Goal: Task Accomplishment & Management: Manage account settings

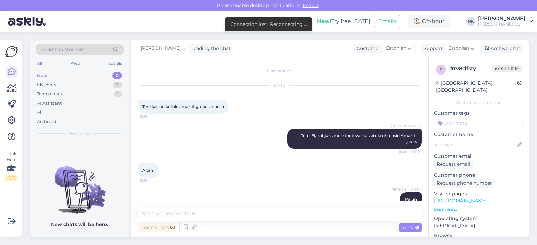
scroll to position [13, 0]
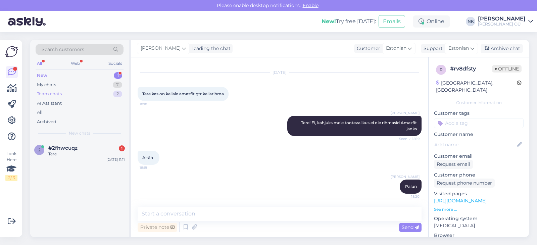
click at [75, 95] on div "Team chats 2" at bounding box center [80, 93] width 88 height 9
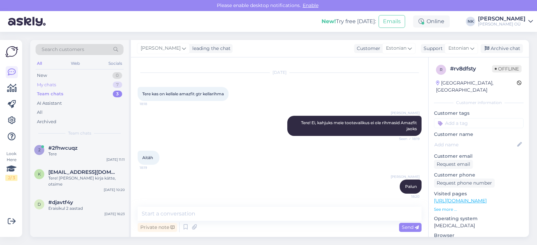
click at [75, 88] on div "My chats 7" at bounding box center [80, 84] width 88 height 9
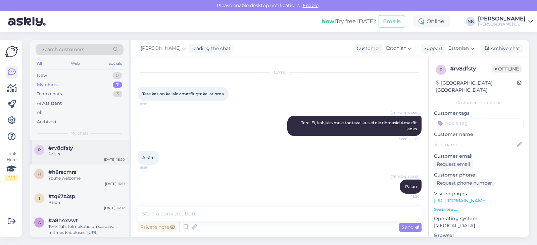
click at [70, 154] on div "Palun" at bounding box center [86, 154] width 77 height 6
click at [498, 50] on div "Archive chat" at bounding box center [502, 48] width 42 height 9
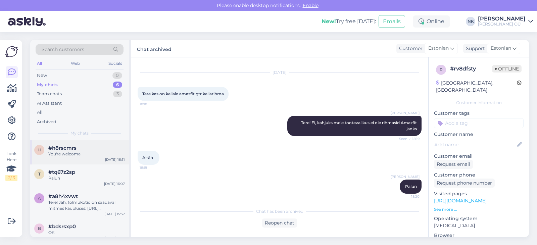
click at [84, 156] on div "You're welcome" at bounding box center [86, 154] width 77 height 6
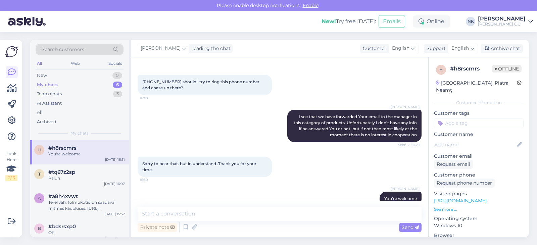
click at [490, 54] on div "[PERSON_NAME] leading the chat Customer English Support English Archive chat" at bounding box center [330, 48] width 398 height 17
click at [493, 49] on div "Archive chat" at bounding box center [502, 48] width 42 height 9
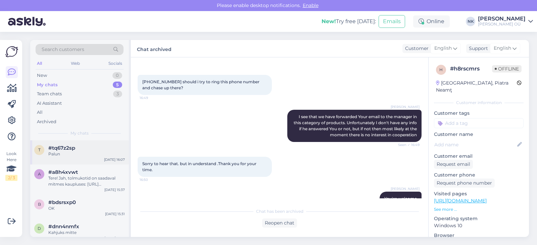
click at [108, 147] on div "#tq67z2sp" at bounding box center [86, 148] width 77 height 6
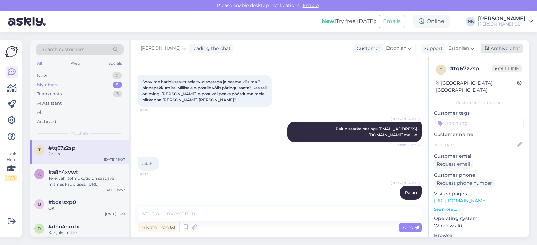
click at [488, 47] on icon at bounding box center [487, 48] width 5 height 5
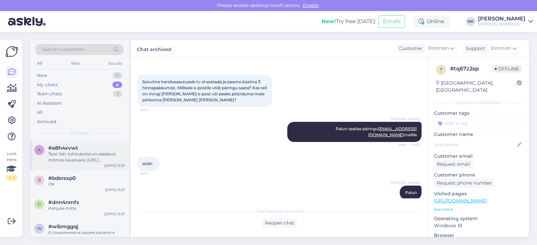
click at [72, 142] on div "a #a8h4xvwt Tere! Jah, tolmukotid on saadaval mitmes kaupluses: [URL][DOMAIN_NA…" at bounding box center [79, 155] width 99 height 30
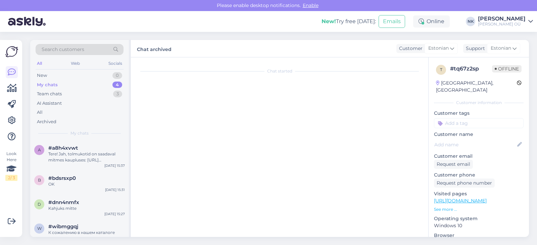
scroll to position [300, 0]
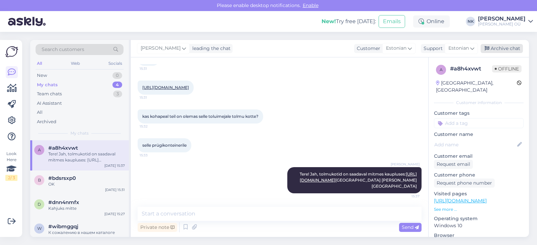
click at [515, 46] on div "Archive chat" at bounding box center [502, 48] width 42 height 9
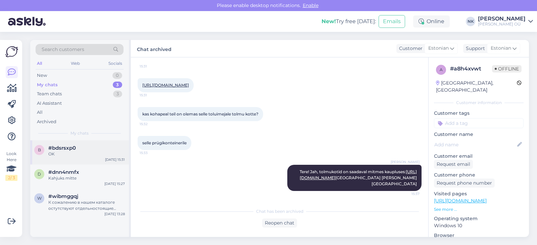
click at [35, 155] on div "b #bdsrsxp0 OK" at bounding box center [79, 151] width 91 height 12
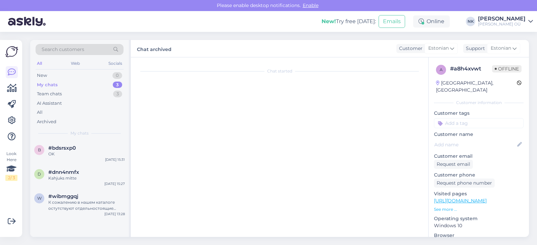
scroll to position [34, 0]
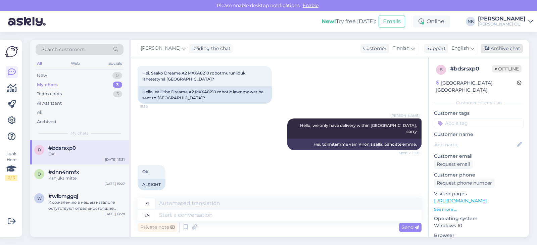
click at [499, 49] on div "Archive chat" at bounding box center [502, 48] width 42 height 9
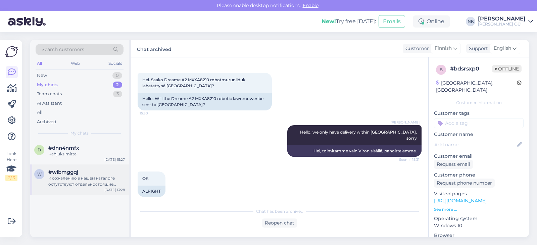
click at [52, 166] on div "w #wibmggqj К сожалению в нашем каталоге остутствуют отдельностоящие керамическ…" at bounding box center [79, 179] width 99 height 30
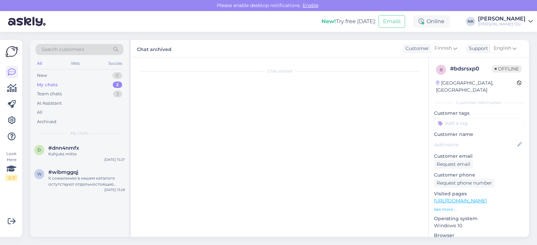
scroll to position [189, 0]
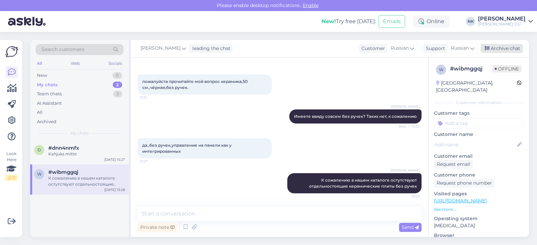
click at [502, 45] on div "Archive chat" at bounding box center [502, 48] width 42 height 9
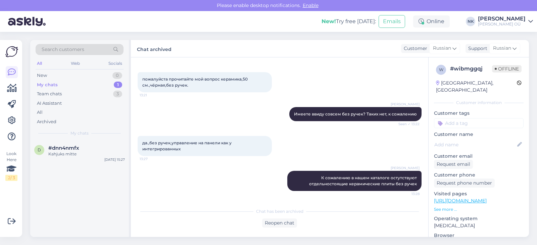
click at [79, 159] on div "d #dnn4nmfx Kahjuks mitte [DATE] 15:27" at bounding box center [79, 152] width 99 height 24
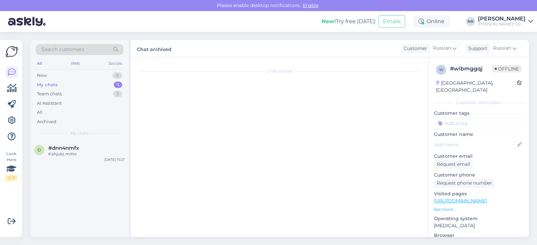
scroll to position [19, 0]
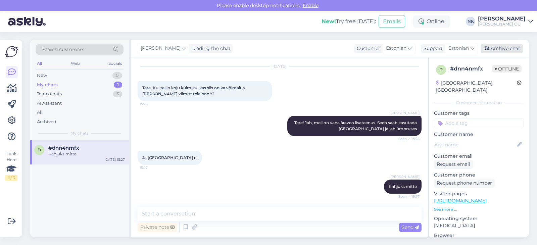
click at [503, 48] on div "Archive chat" at bounding box center [502, 48] width 42 height 9
